Goal: Download file/media: Download file/media

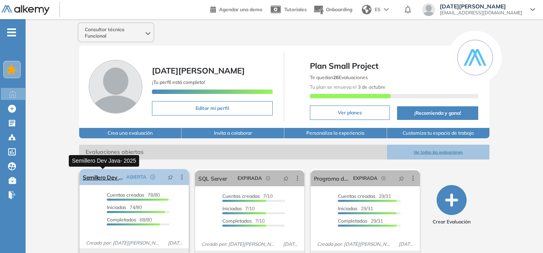
click at [98, 174] on link "Semillero Dev Java- 2025" at bounding box center [103, 177] width 40 height 16
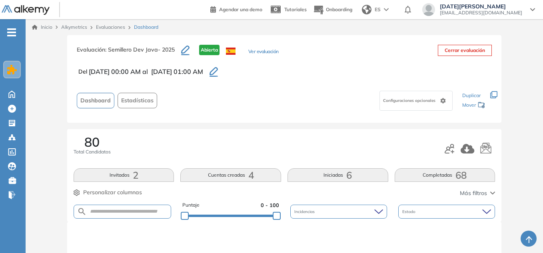
scroll to position [80, 0]
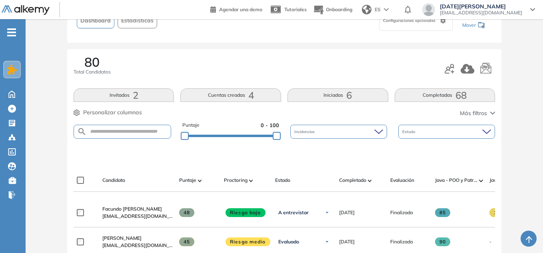
click at [122, 136] on form at bounding box center [123, 132] width 98 height 14
click at [123, 135] on form at bounding box center [123, 132] width 98 height 14
click at [127, 129] on input "text" at bounding box center [129, 132] width 84 height 6
type input "*********"
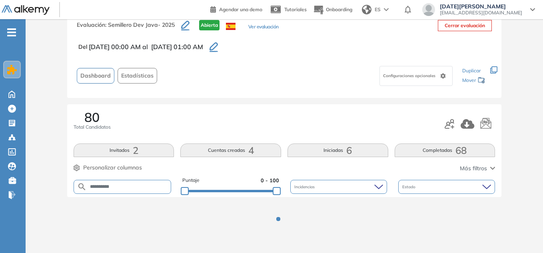
scroll to position [57, 0]
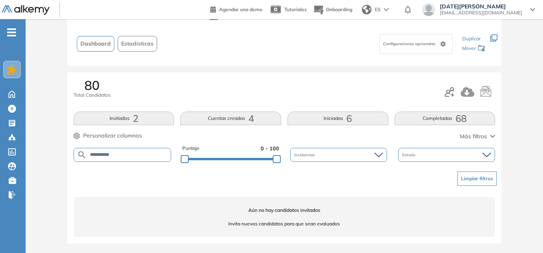
click at [147, 151] on form "*********" at bounding box center [123, 155] width 98 height 14
drag, startPoint x: 125, startPoint y: 153, endPoint x: 54, endPoint y: 146, distance: 70.6
click at [58, 153] on div "Evaluación : Semillero Dev Java- 2025 Abierta Ver evaluación Cerrar evaluación …" at bounding box center [284, 115] width 511 height 275
type input "*****"
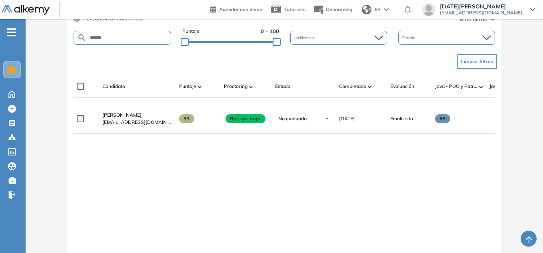
scroll to position [177, 0]
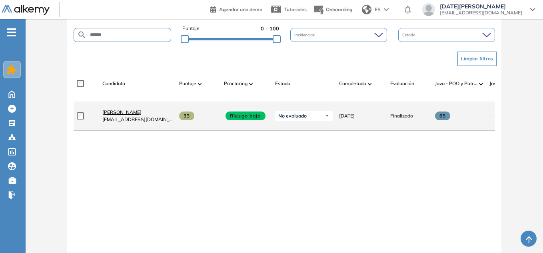
click at [125, 115] on span "[PERSON_NAME]" at bounding box center [121, 112] width 39 height 6
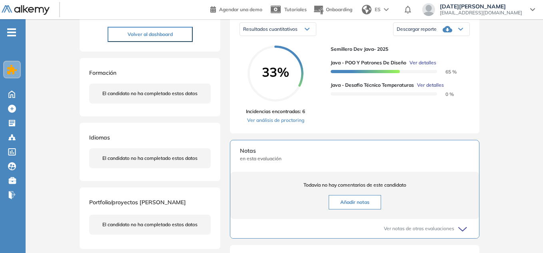
scroll to position [120, 0]
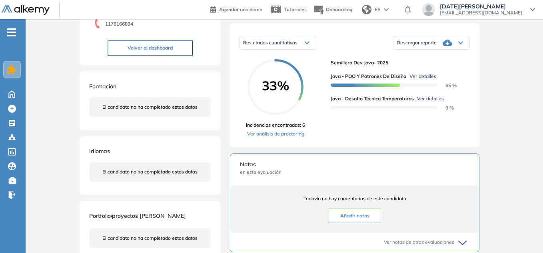
click at [446, 48] on icon at bounding box center [447, 43] width 10 height 10
click at [446, 57] on li "Descargar informe completo" at bounding box center [426, 53] width 59 height 8
